Goal: Navigation & Orientation: Find specific page/section

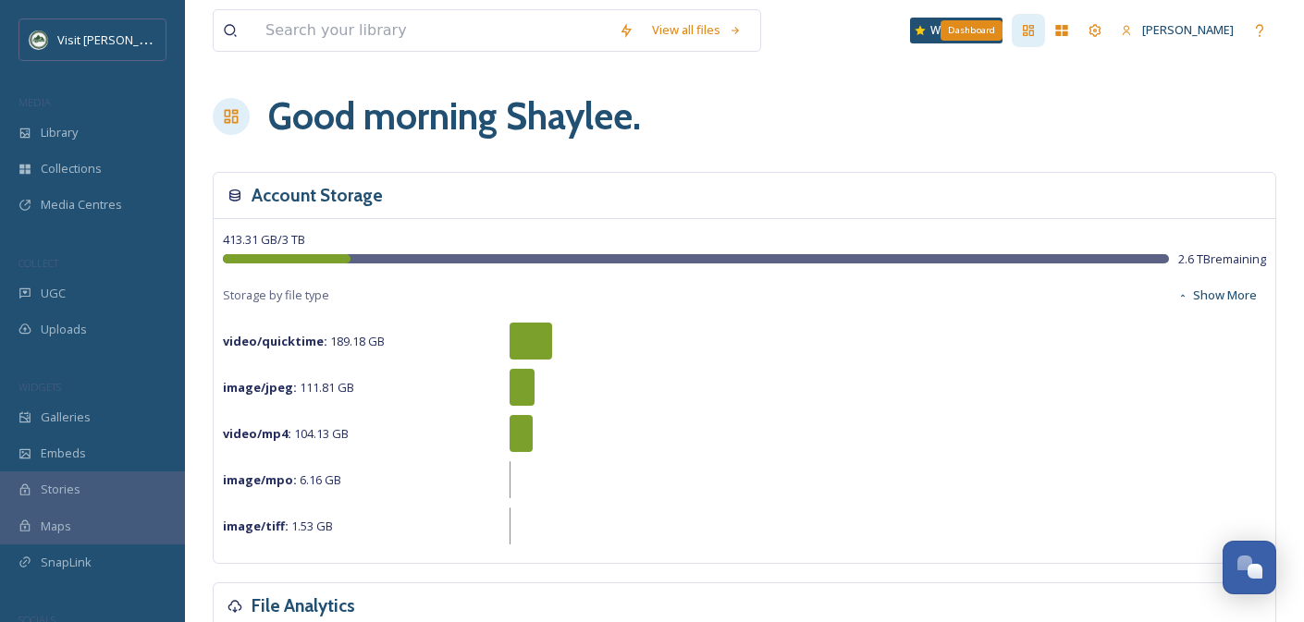
click at [1037, 28] on div "Dashboard" at bounding box center [1028, 30] width 33 height 33
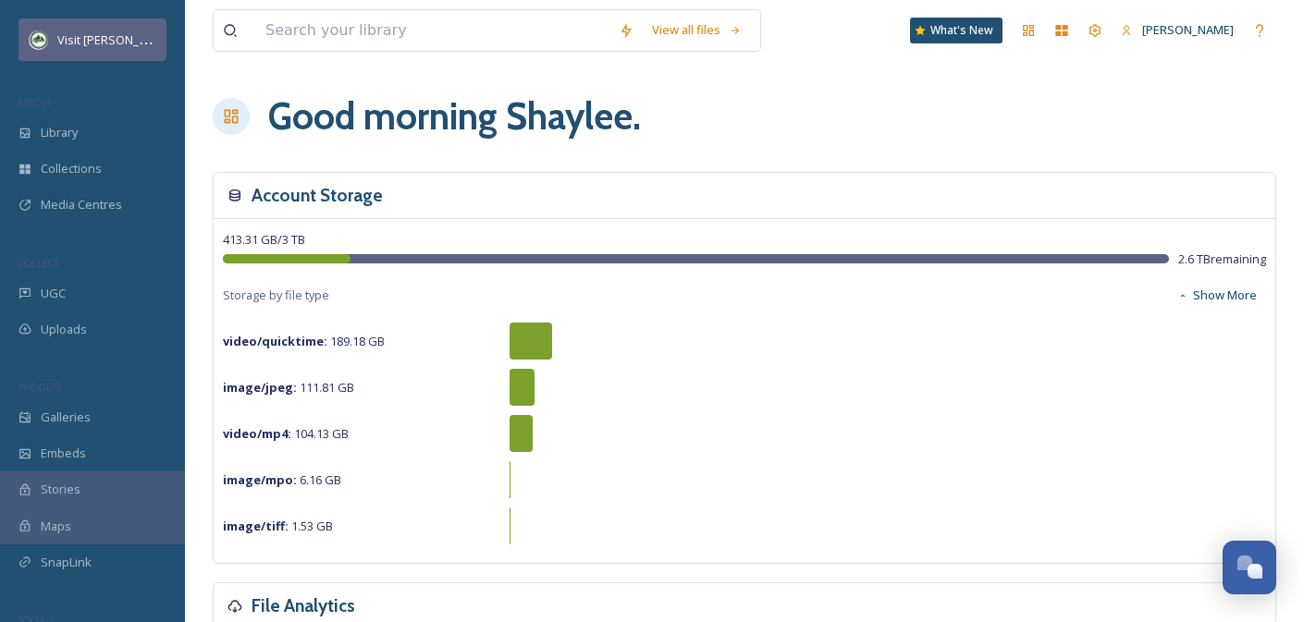
click at [119, 50] on div "Visit [PERSON_NAME]" at bounding box center [106, 40] width 99 height 22
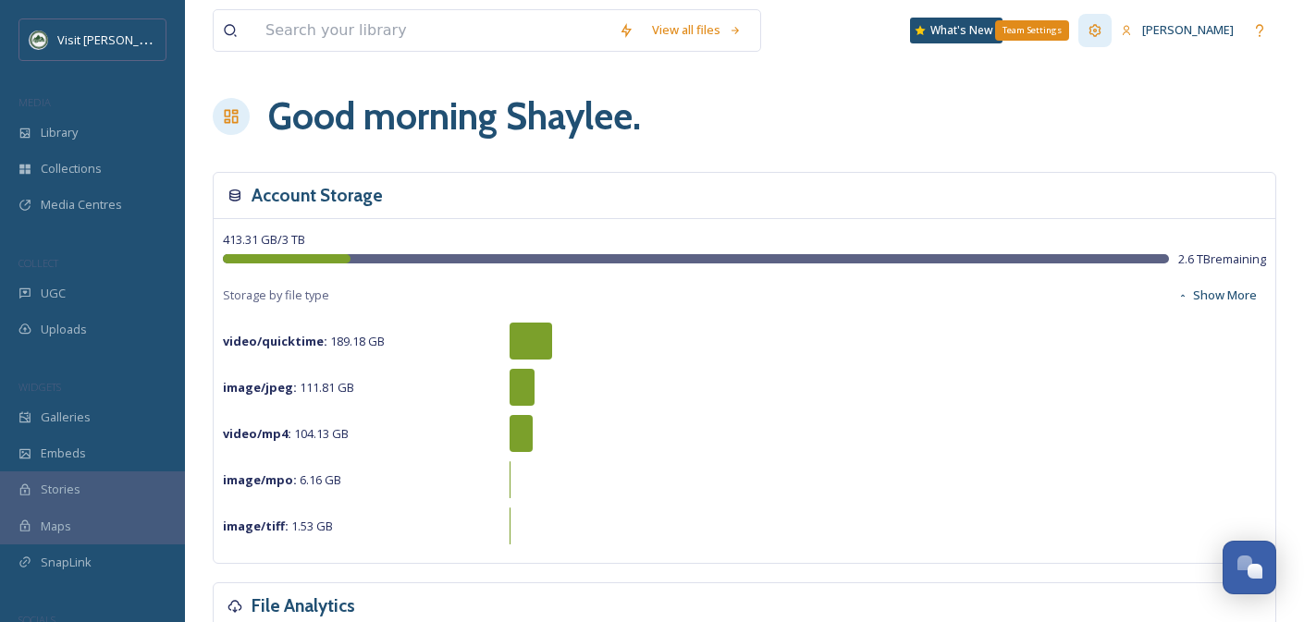
click at [1086, 34] on div "Team Settings" at bounding box center [1094, 30] width 33 height 33
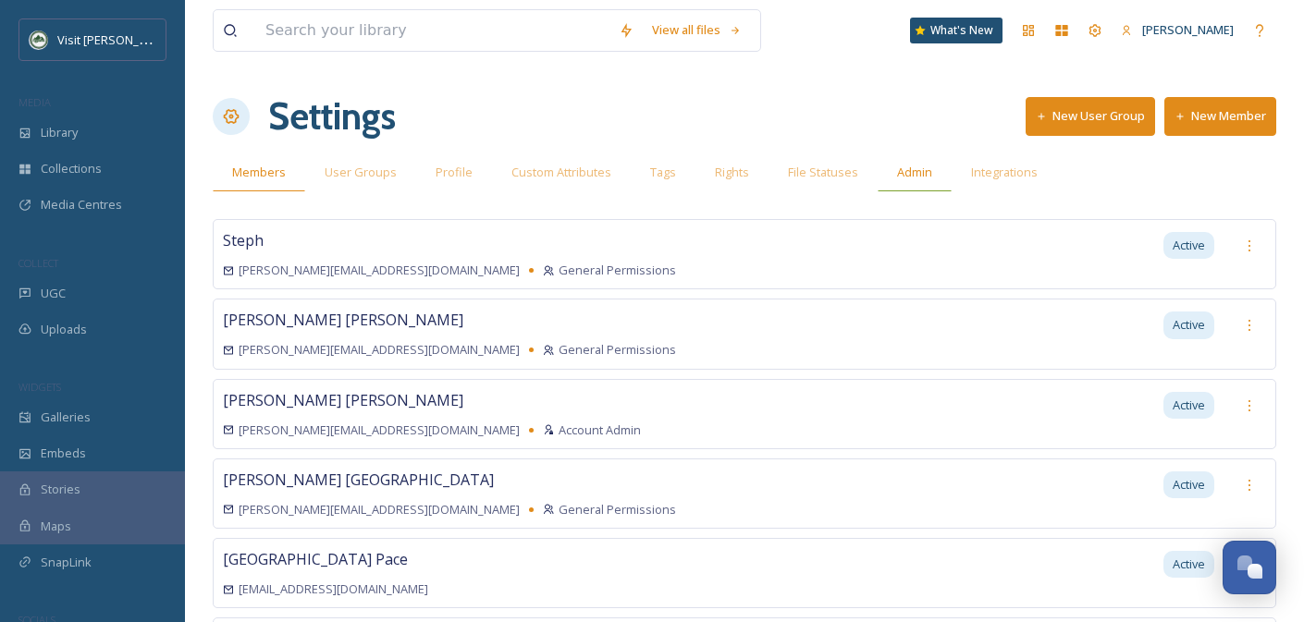
click at [913, 179] on span "Admin" at bounding box center [914, 173] width 35 height 18
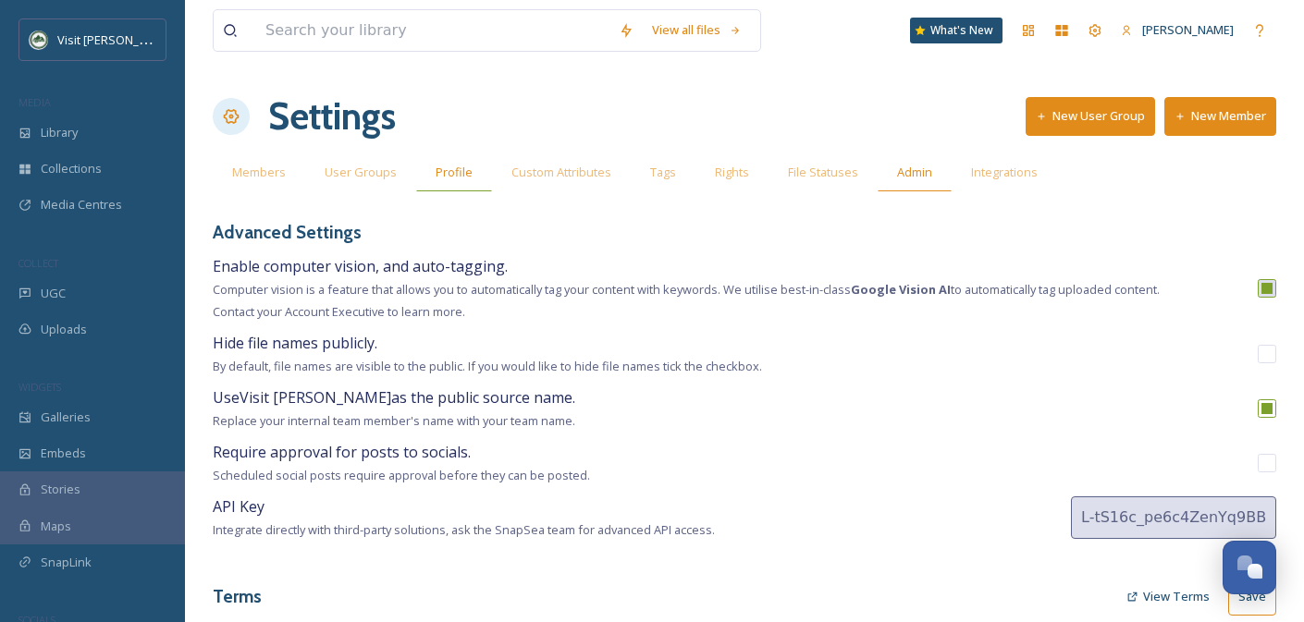
click at [470, 177] on div "Profile" at bounding box center [454, 172] width 76 height 38
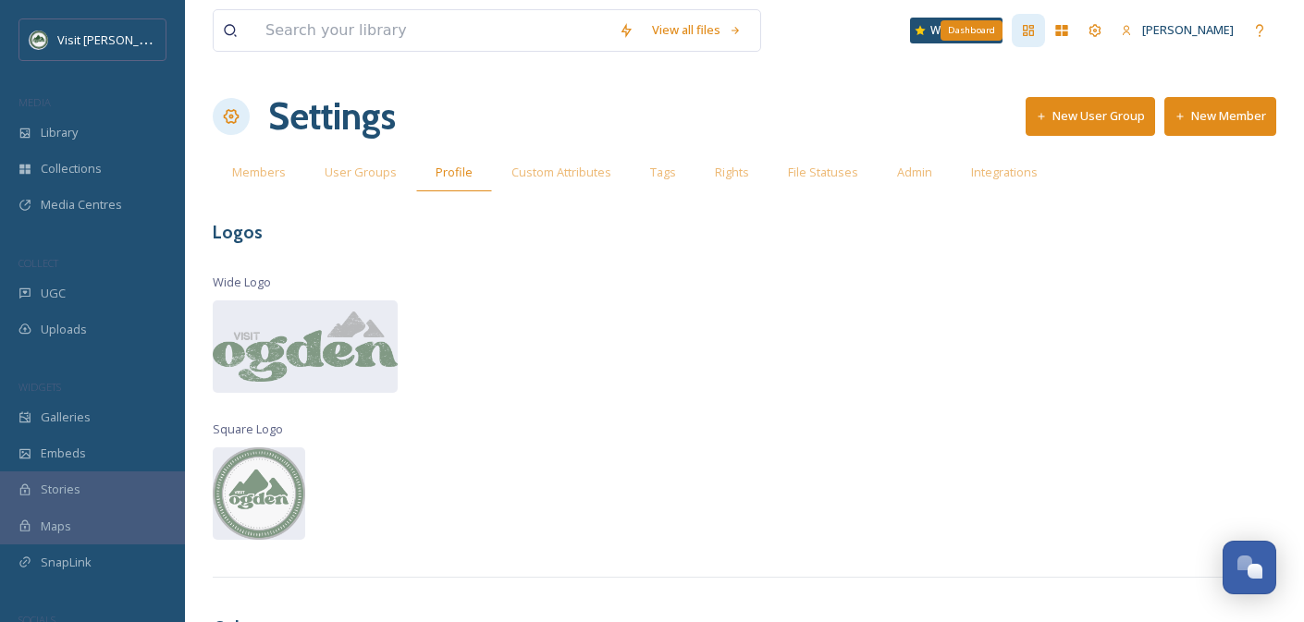
click at [1025, 28] on icon at bounding box center [1028, 30] width 11 height 11
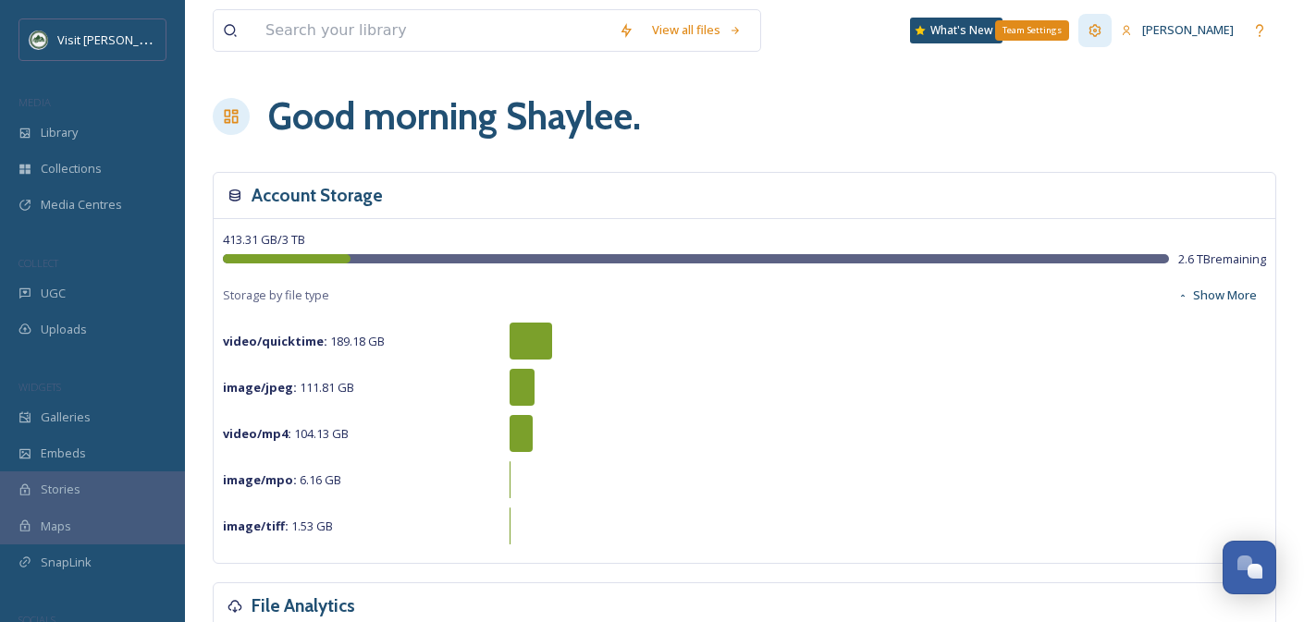
click at [1105, 29] on div "Team Settings" at bounding box center [1094, 30] width 33 height 33
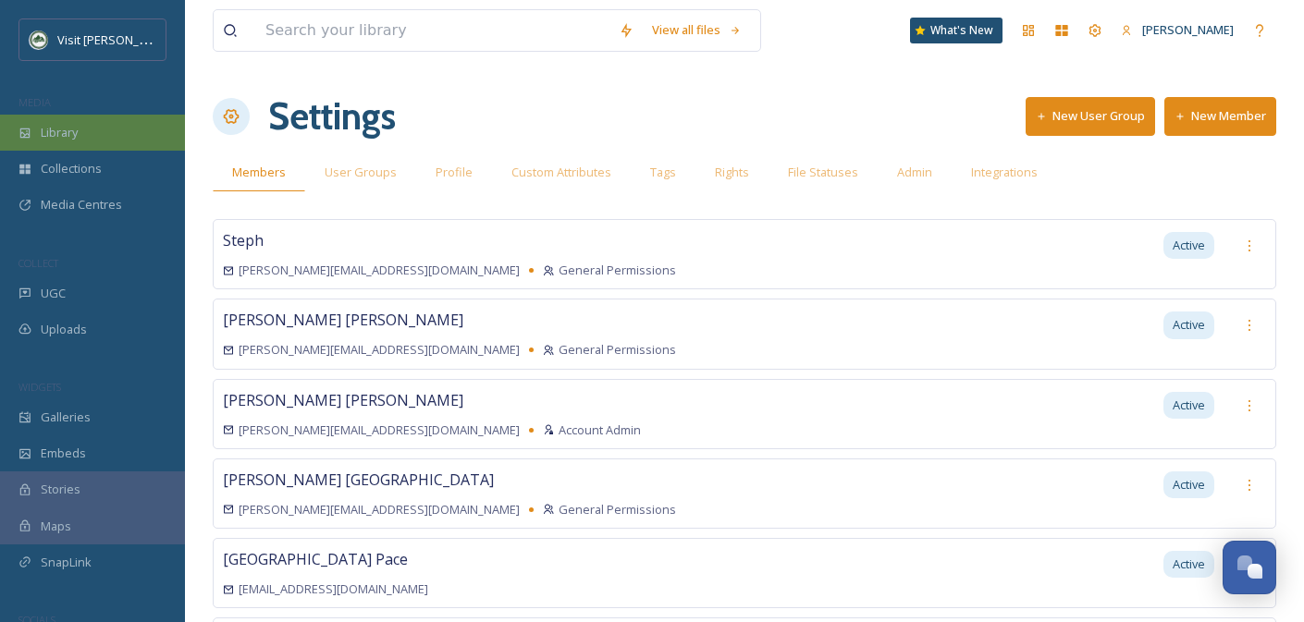
click at [54, 136] on span "Library" at bounding box center [59, 133] width 37 height 18
